Goal: Information Seeking & Learning: Stay updated

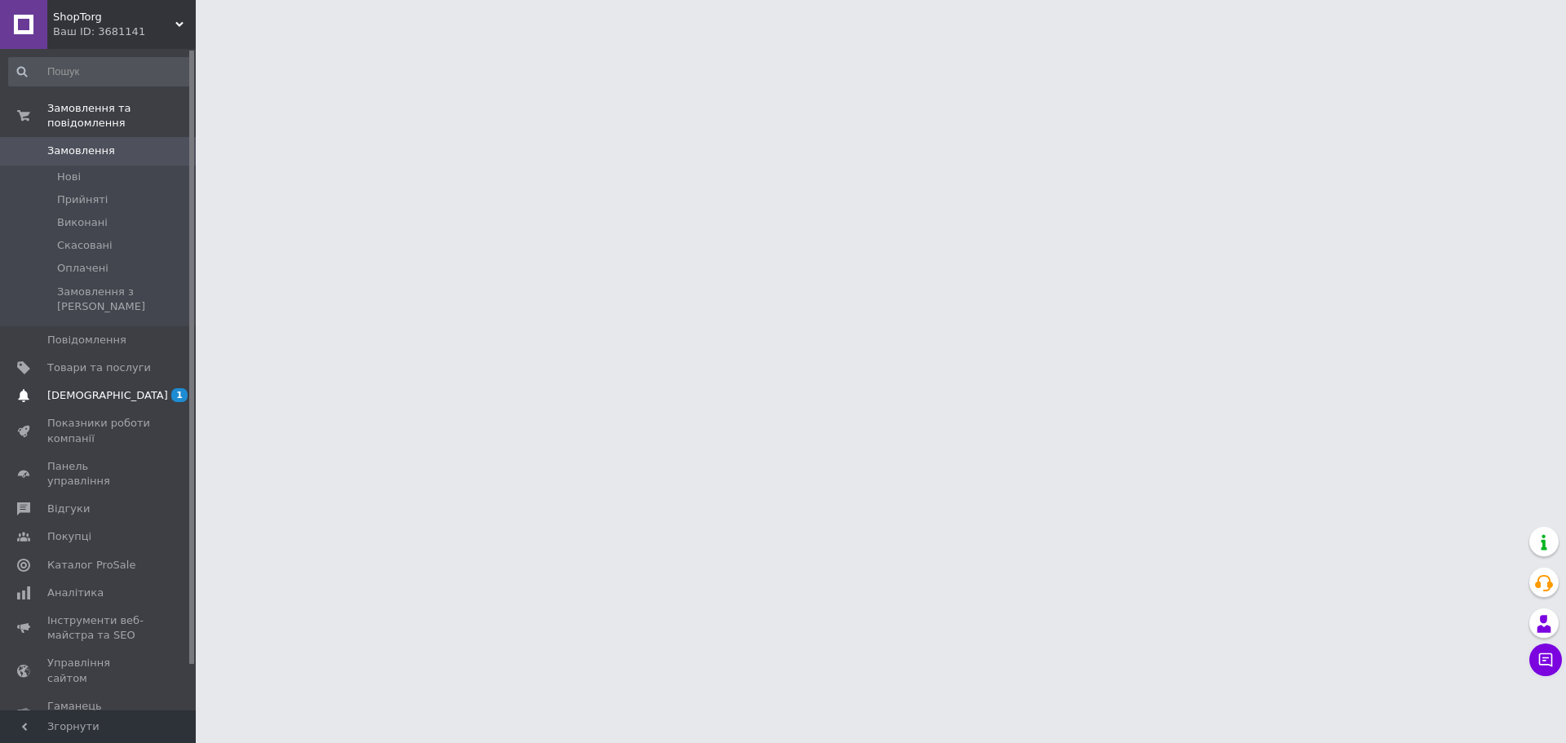
click at [105, 388] on span "[DEMOGRAPHIC_DATA]" at bounding box center [107, 395] width 121 height 15
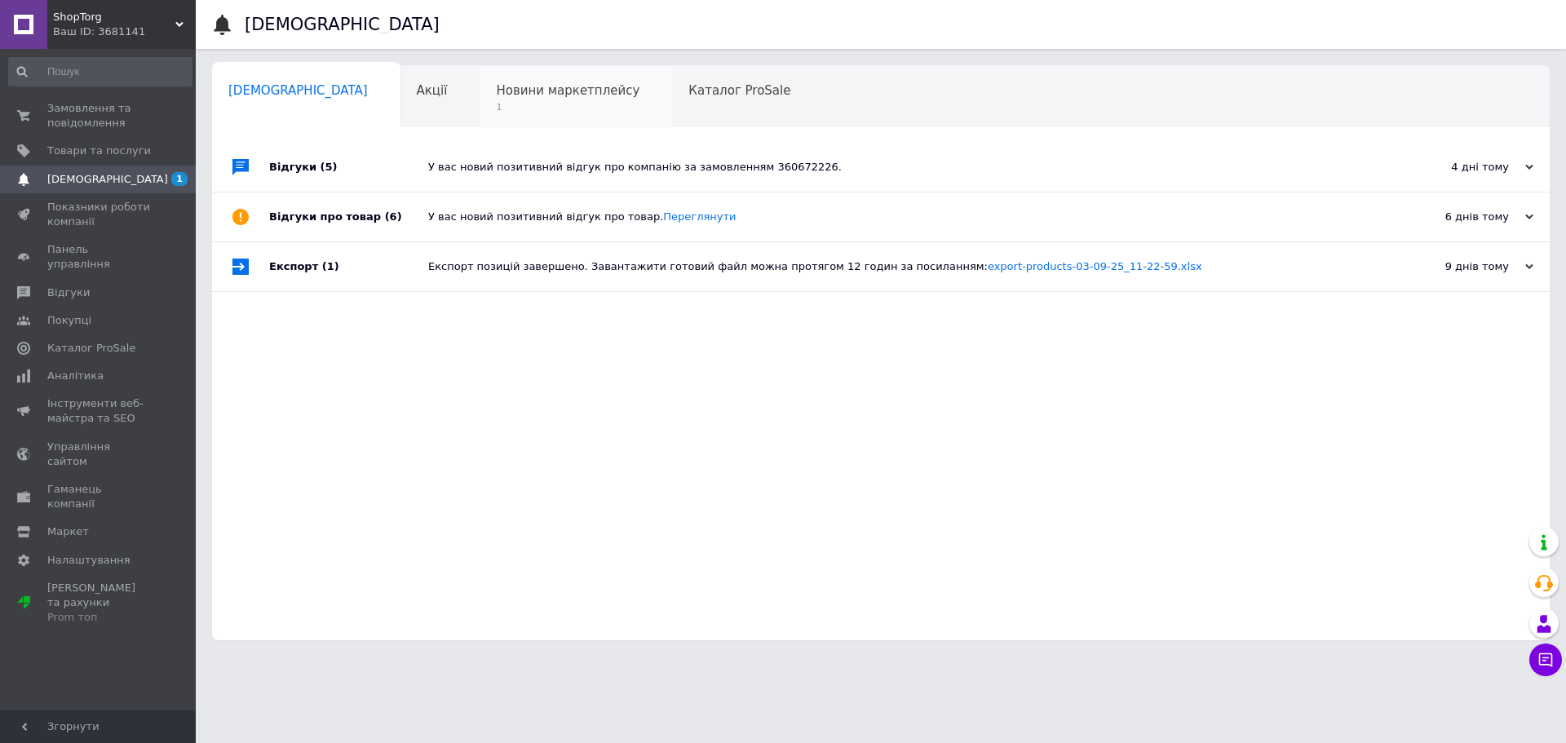
click at [496, 89] on span "Новини маркетплейсу" at bounding box center [568, 90] width 144 height 15
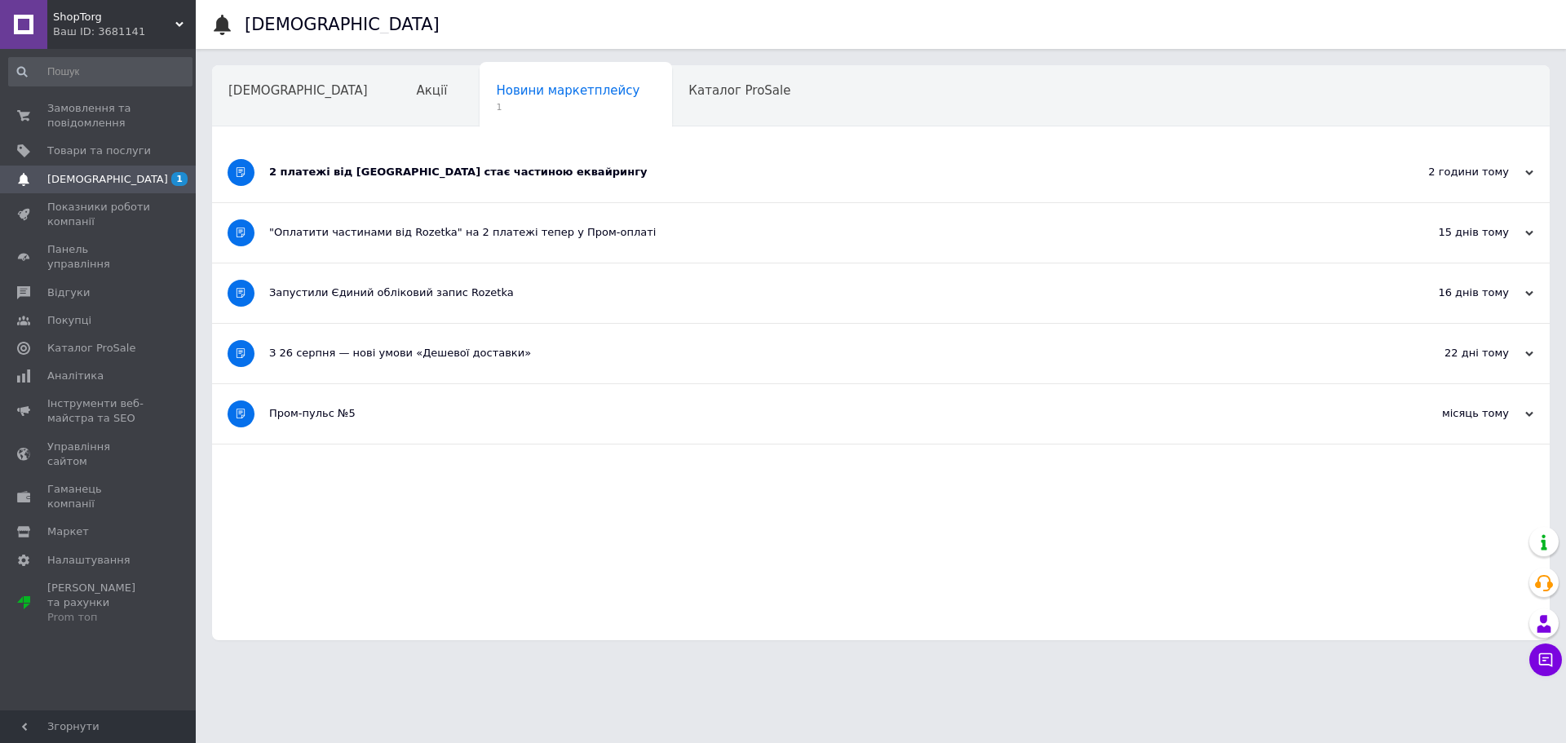
click at [476, 175] on div "2 платежі від Rozetka стає частиною еквайрингу" at bounding box center [819, 172] width 1101 height 15
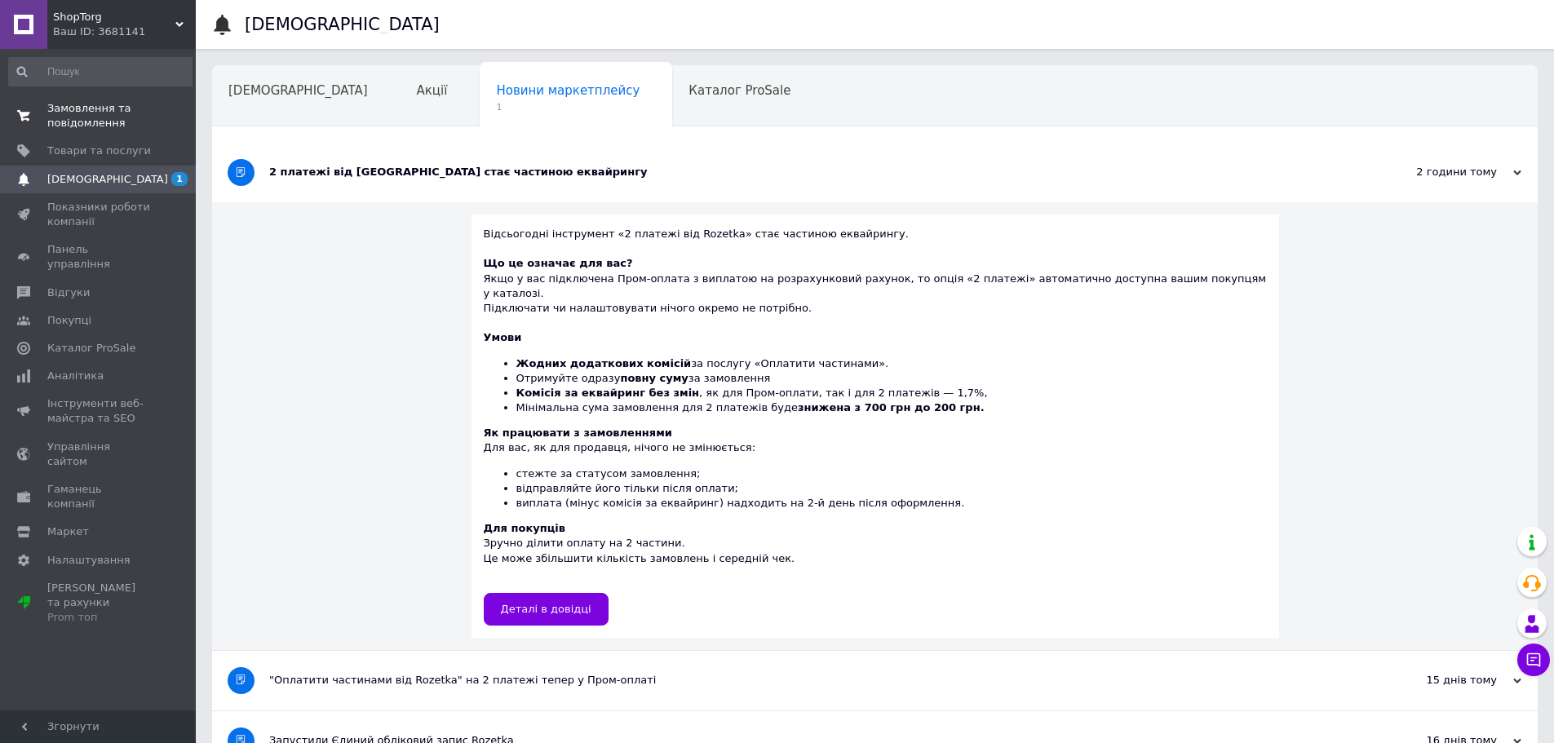
click at [86, 115] on span "Замовлення та повідомлення" at bounding box center [99, 115] width 104 height 29
